Goal: Information Seeking & Learning: Learn about a topic

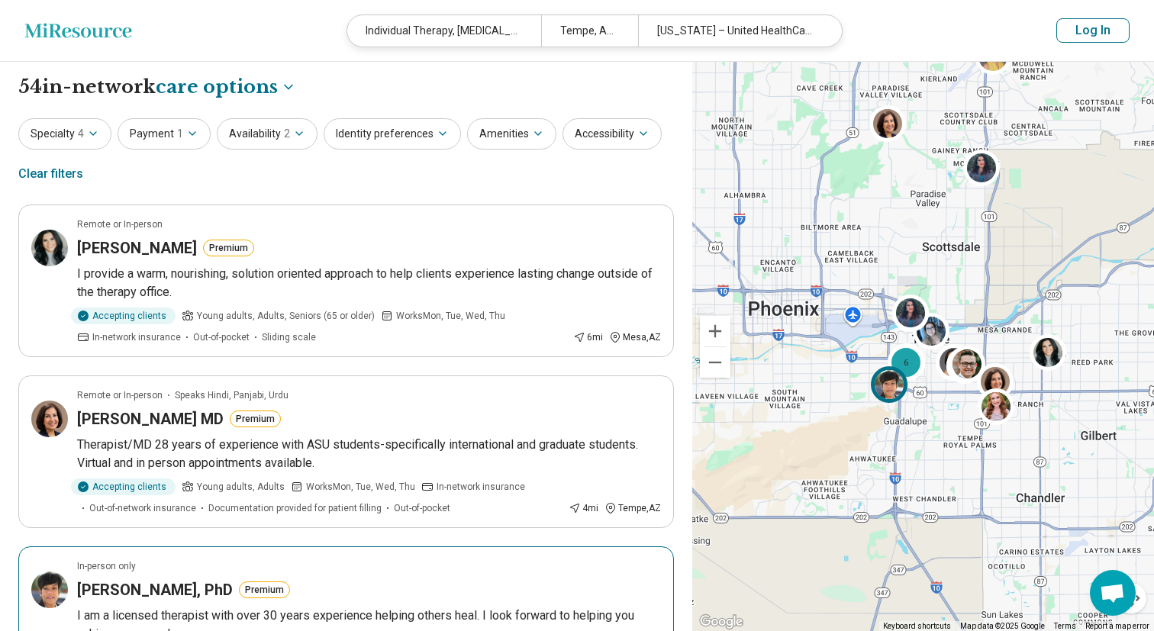
select select "***"
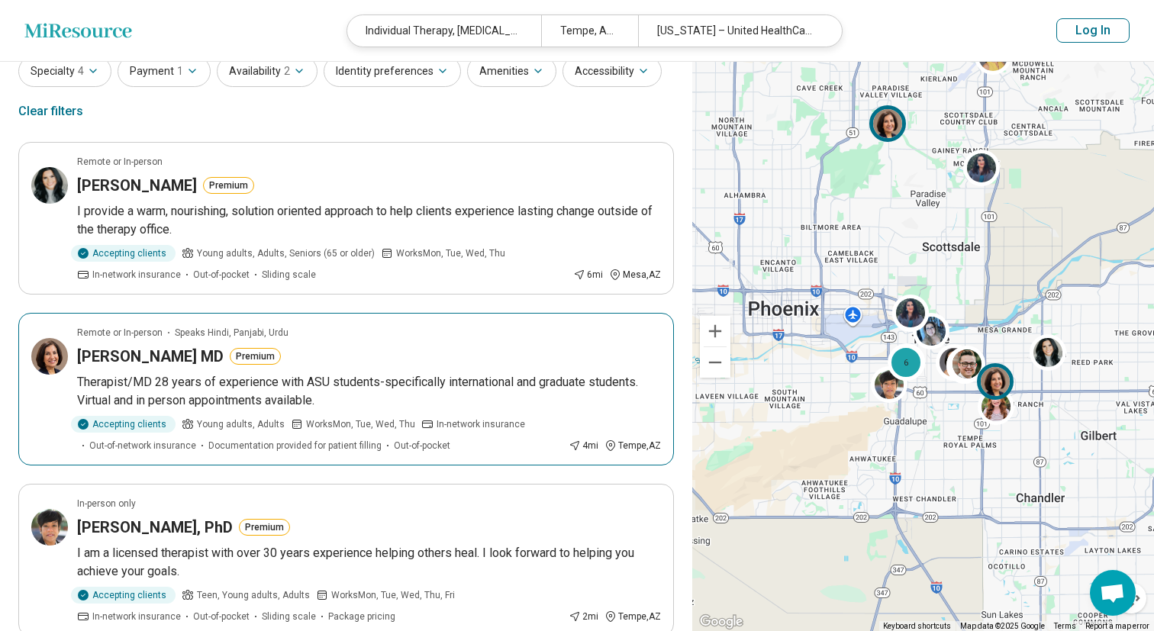
scroll to position [62, 0]
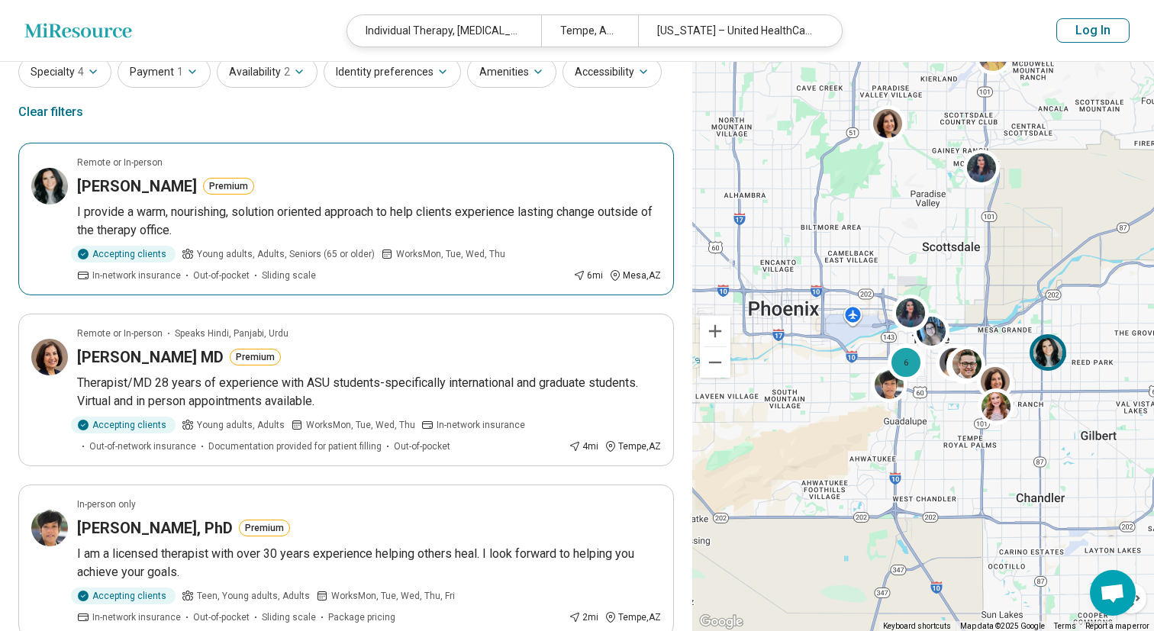
click at [149, 213] on p "I provide a warm, nourishing, solution oriented approach to help clients experi…" at bounding box center [369, 221] width 584 height 37
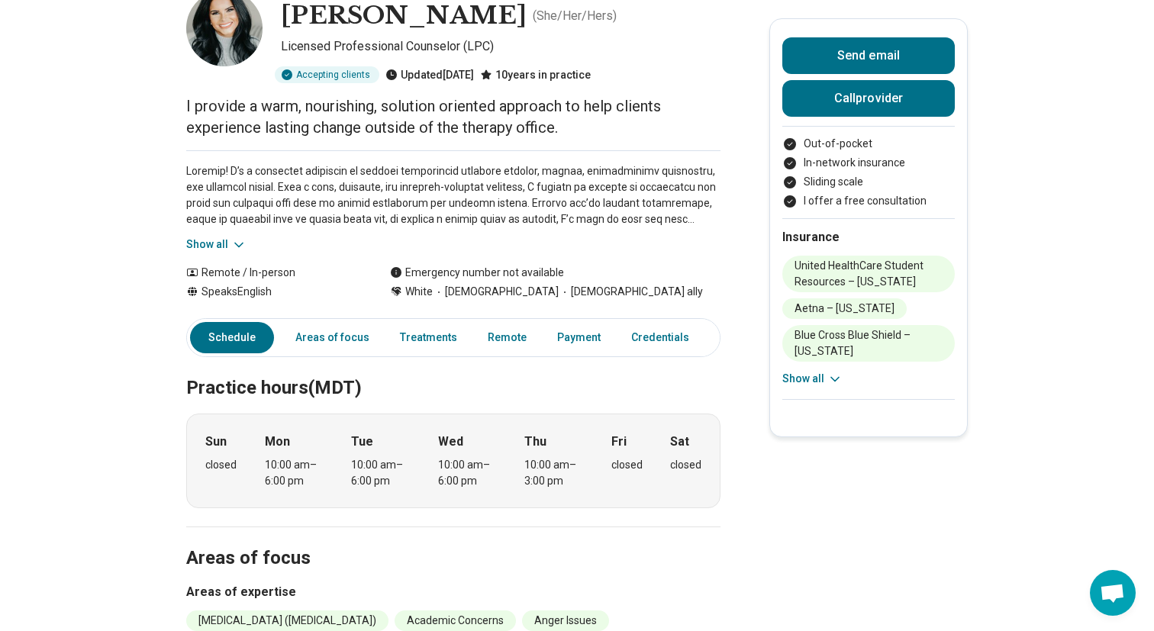
scroll to position [102, 0]
